Goal: Task Accomplishment & Management: Complete application form

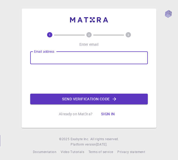
type input "[EMAIL_ADDRESS][DOMAIN_NAME]"
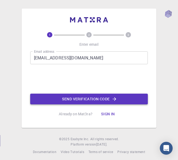
click at [71, 95] on button "Send verification code" at bounding box center [88, 98] width 117 height 11
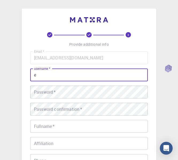
click at [68, 75] on input "e" at bounding box center [88, 74] width 117 height 13
type input "escoesdi"
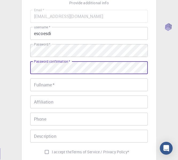
scroll to position [43, 0]
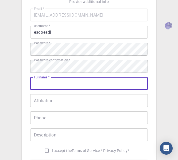
click at [53, 78] on input "Fullname   *" at bounding box center [88, 83] width 117 height 13
type input "[PERSON_NAME]"
click at [54, 100] on input "Affiliation" at bounding box center [88, 100] width 117 height 13
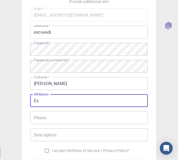
type input "E"
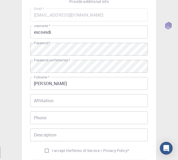
click at [18, 90] on div "3 Provide additional info Email   * [EMAIL_ADDRESS][DOMAIN_NAME] Email   * user…" at bounding box center [89, 93] width 178 height 272
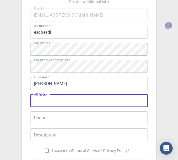
click at [44, 100] on input "Affiliation" at bounding box center [88, 100] width 117 height 13
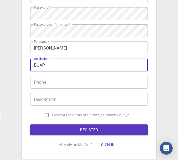
scroll to position [79, 0]
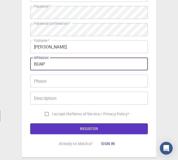
type input "BUAP"
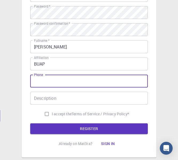
click at [48, 83] on input "Phone" at bounding box center [88, 80] width 117 height 13
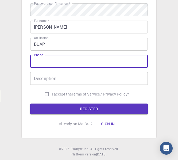
scroll to position [91, 0]
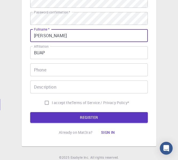
click at [70, 32] on input "[PERSON_NAME]" at bounding box center [88, 35] width 117 height 13
type input "[PERSON_NAME]"
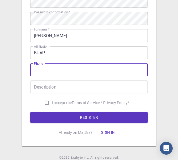
click at [53, 74] on input "Phone" at bounding box center [88, 69] width 117 height 13
type input "9"
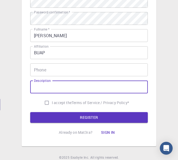
click at [58, 83] on input "Description" at bounding box center [88, 86] width 117 height 13
click at [55, 103] on span "I accept the" at bounding box center [62, 102] width 20 height 5
click at [52, 103] on input "I accept the Terms of Service / Privacy Policy *" at bounding box center [47, 102] width 10 height 10
checkbox input "true"
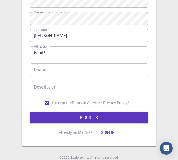
click at [60, 116] on button "REGISTER" at bounding box center [88, 117] width 117 height 11
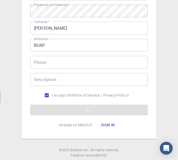
scroll to position [98, 0]
click at [58, 57] on div "Email   * [EMAIL_ADDRESS][DOMAIN_NAME] Email   * username   * escoesdi username…" at bounding box center [88, 26] width 117 height 147
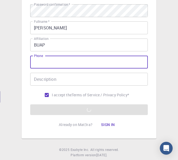
click at [58, 57] on input "Phone" at bounding box center [88, 62] width 117 height 13
type input "9631875184"
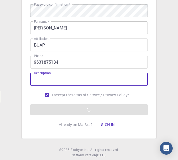
click at [57, 84] on input "Description" at bounding box center [88, 79] width 117 height 13
type input "q"
type input "e"
type input "es para estudiar"
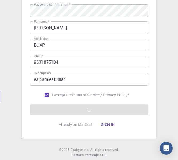
click at [139, 105] on form "Email   * [EMAIL_ADDRESS][DOMAIN_NAME] Email   * username   * escoesdi username…" at bounding box center [88, 34] width 117 height 162
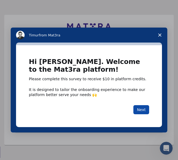
click at [143, 106] on button "Next" at bounding box center [141, 109] width 16 height 9
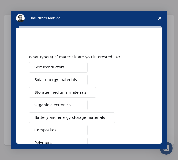
scroll to position [54, 0]
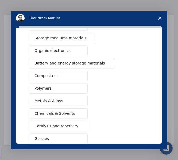
click at [62, 51] on span "Organic electronics" at bounding box center [52, 51] width 36 height 6
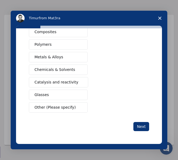
scroll to position [26, 0]
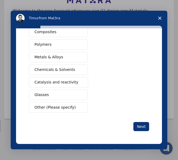
click at [68, 101] on div "Semiconductors Solar energy materials Storage mediums materials Organic electro…" at bounding box center [89, 38] width 120 height 148
click at [54, 34] on button "Composites" at bounding box center [58, 32] width 59 height 10
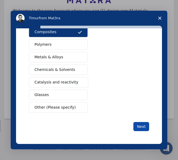
click at [135, 123] on button "Next" at bounding box center [141, 126] width 16 height 9
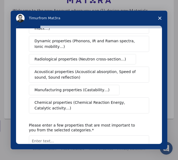
scroll to position [0, 0]
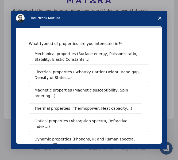
click at [72, 57] on span "Mechanical properties (Surface energy, Poisson's ratio, Stability, Elastic Cons…" at bounding box center [87, 56] width 106 height 11
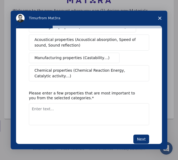
scroll to position [131, 0]
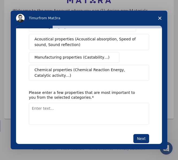
click at [100, 67] on span "Chemical properties (Chemical Reaction Energy, Catalytic activity…)" at bounding box center [86, 72] width 105 height 11
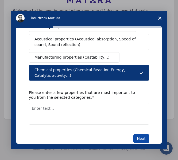
click at [143, 134] on button "Next" at bounding box center [141, 138] width 16 height 9
click at [101, 108] on textarea "Enter text..." at bounding box center [89, 114] width 120 height 22
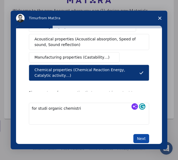
type textarea "for studi organic chemistri"
click at [134, 134] on button "Next" at bounding box center [141, 138] width 16 height 9
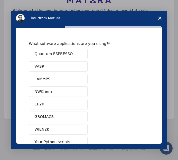
click at [158, 20] on span "Close survey" at bounding box center [159, 18] width 15 height 15
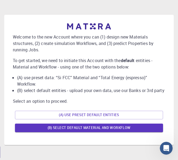
scroll to position [26, 0]
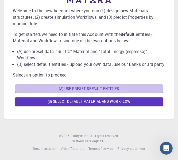
click at [107, 93] on button "(A) Use preset default entities" at bounding box center [89, 88] width 148 height 9
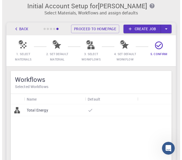
scroll to position [0, 0]
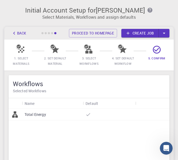
click at [164, 36] on icon "button" at bounding box center [164, 33] width 6 height 6
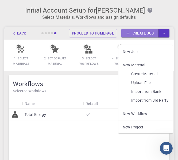
click at [146, 37] on link "Create job" at bounding box center [139, 33] width 37 height 9
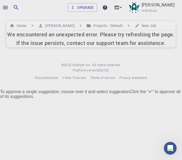
click at [85, 43] on h6 "We encountered an unexpected error. Please try refreshing the page. If the issu…" at bounding box center [90, 38] width 167 height 17
